Goal: Task Accomplishment & Management: Use online tool/utility

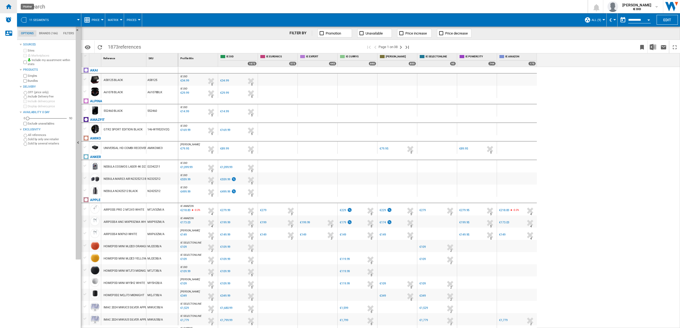
click at [9, 7] on ng-md-icon "Home" at bounding box center [8, 6] width 6 height 6
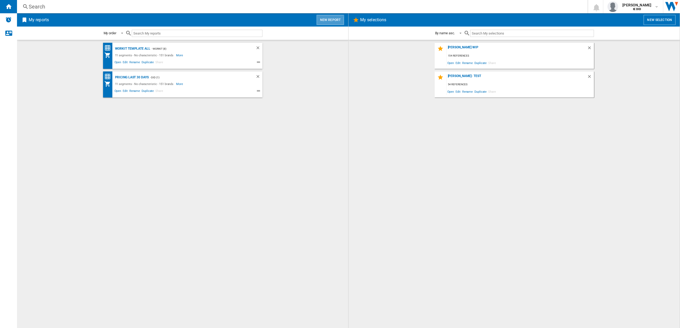
click at [326, 20] on button "New report" at bounding box center [330, 20] width 27 height 10
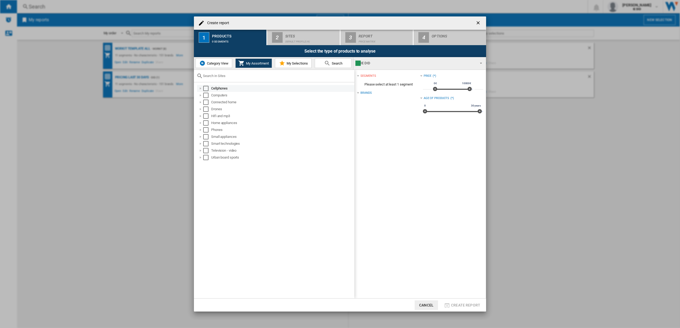
click at [205, 89] on div "Select" at bounding box center [205, 88] width 5 height 5
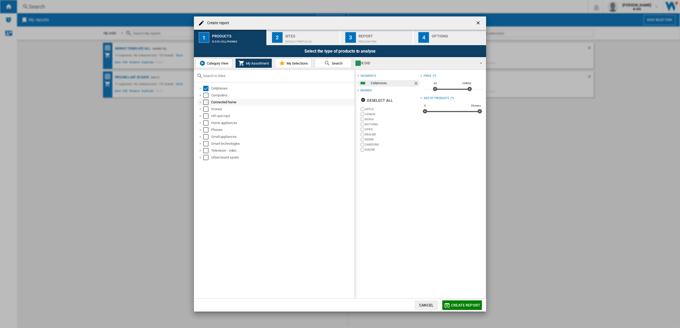
drag, startPoint x: 205, startPoint y: 97, endPoint x: 205, endPoint y: 100, distance: 2.8
click at [205, 97] on div "Select" at bounding box center [205, 95] width 5 height 5
drag, startPoint x: 205, startPoint y: 102, endPoint x: 207, endPoint y: 106, distance: 4.4
click at [205, 102] on div "Select" at bounding box center [205, 102] width 5 height 5
click at [207, 106] on div "Drones" at bounding box center [275, 109] width 157 height 7
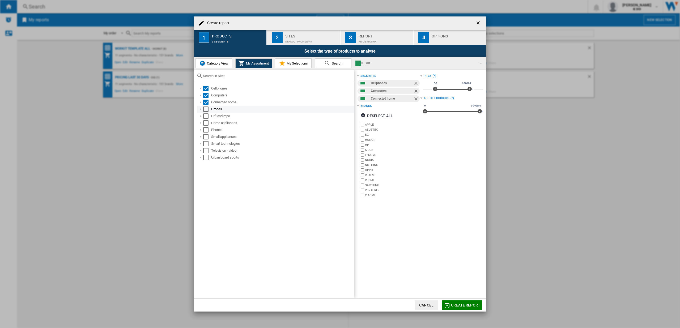
click at [207, 111] on div "Select" at bounding box center [205, 109] width 5 height 5
click at [206, 115] on div "Select" at bounding box center [205, 115] width 5 height 5
drag, startPoint x: 204, startPoint y: 123, endPoint x: 206, endPoint y: 125, distance: 2.8
click at [204, 123] on div "Select" at bounding box center [205, 122] width 5 height 5
drag, startPoint x: 206, startPoint y: 127, endPoint x: 207, endPoint y: 133, distance: 6.4
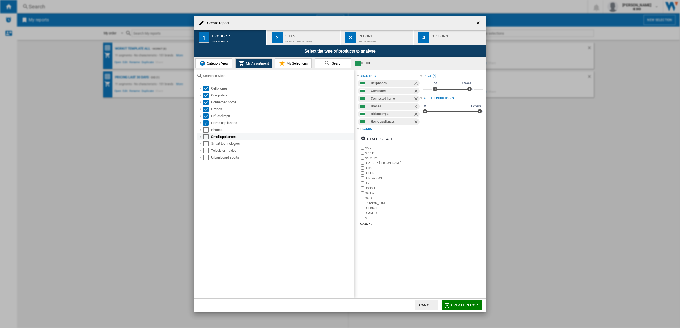
click at [206, 127] on div "Select" at bounding box center [205, 129] width 5 height 5
drag, startPoint x: 207, startPoint y: 134, endPoint x: 207, endPoint y: 138, distance: 4.8
click at [207, 134] on div "Select" at bounding box center [205, 136] width 5 height 5
drag, startPoint x: 207, startPoint y: 145, endPoint x: 207, endPoint y: 149, distance: 4.3
click at [207, 145] on div "Select" at bounding box center [205, 143] width 5 height 5
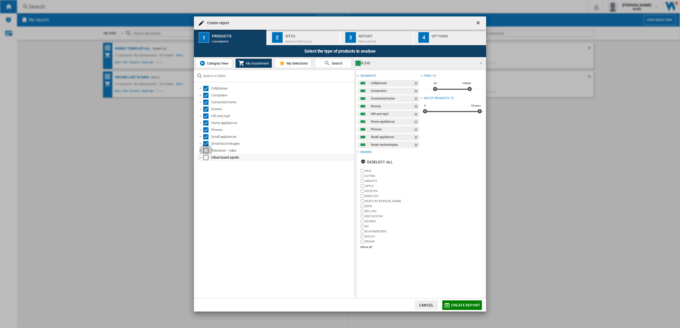
drag, startPoint x: 206, startPoint y: 151, endPoint x: 207, endPoint y: 156, distance: 5.1
click at [206, 151] on div "Select" at bounding box center [205, 150] width 5 height 5
click at [206, 157] on div "Select" at bounding box center [205, 157] width 5 height 5
click at [303, 34] on div "Sites" at bounding box center [311, 35] width 52 height 6
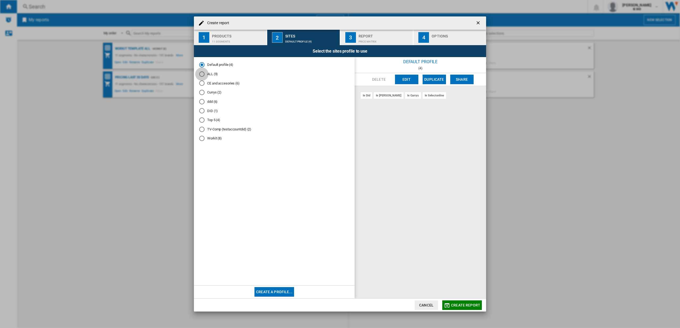
click at [201, 74] on div "ALL (9)" at bounding box center [201, 73] width 5 height 5
click at [467, 308] on button "Create report" at bounding box center [463, 306] width 40 height 10
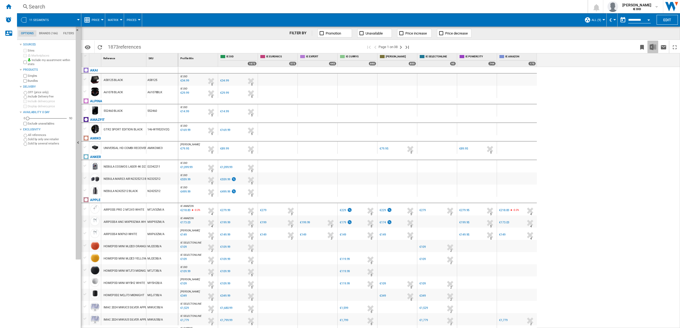
click at [654, 47] on img "Download in Excel" at bounding box center [653, 47] width 6 height 6
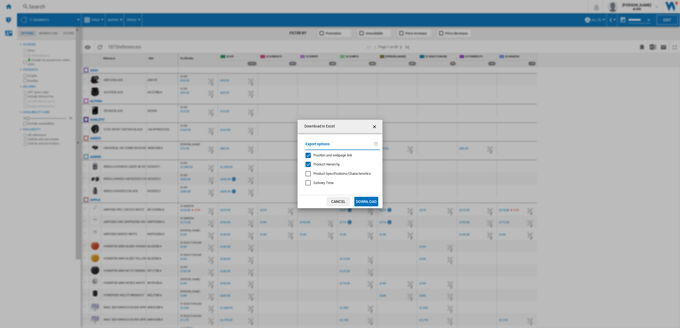
click at [361, 201] on button "Download" at bounding box center [367, 202] width 24 height 10
